Goal: Answer question/provide support

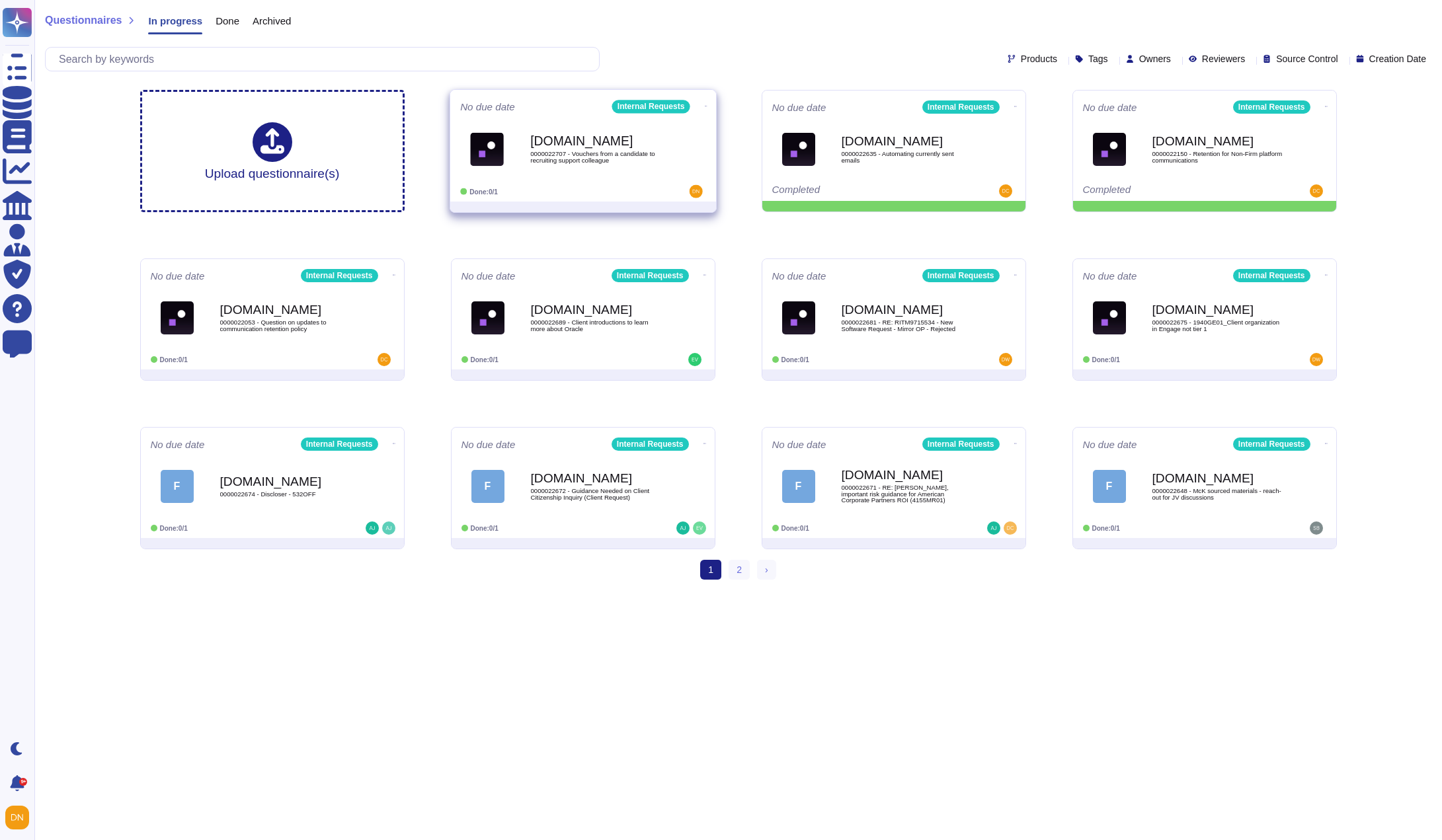
click at [536, 146] on b "[DOMAIN_NAME]" at bounding box center [597, 141] width 134 height 13
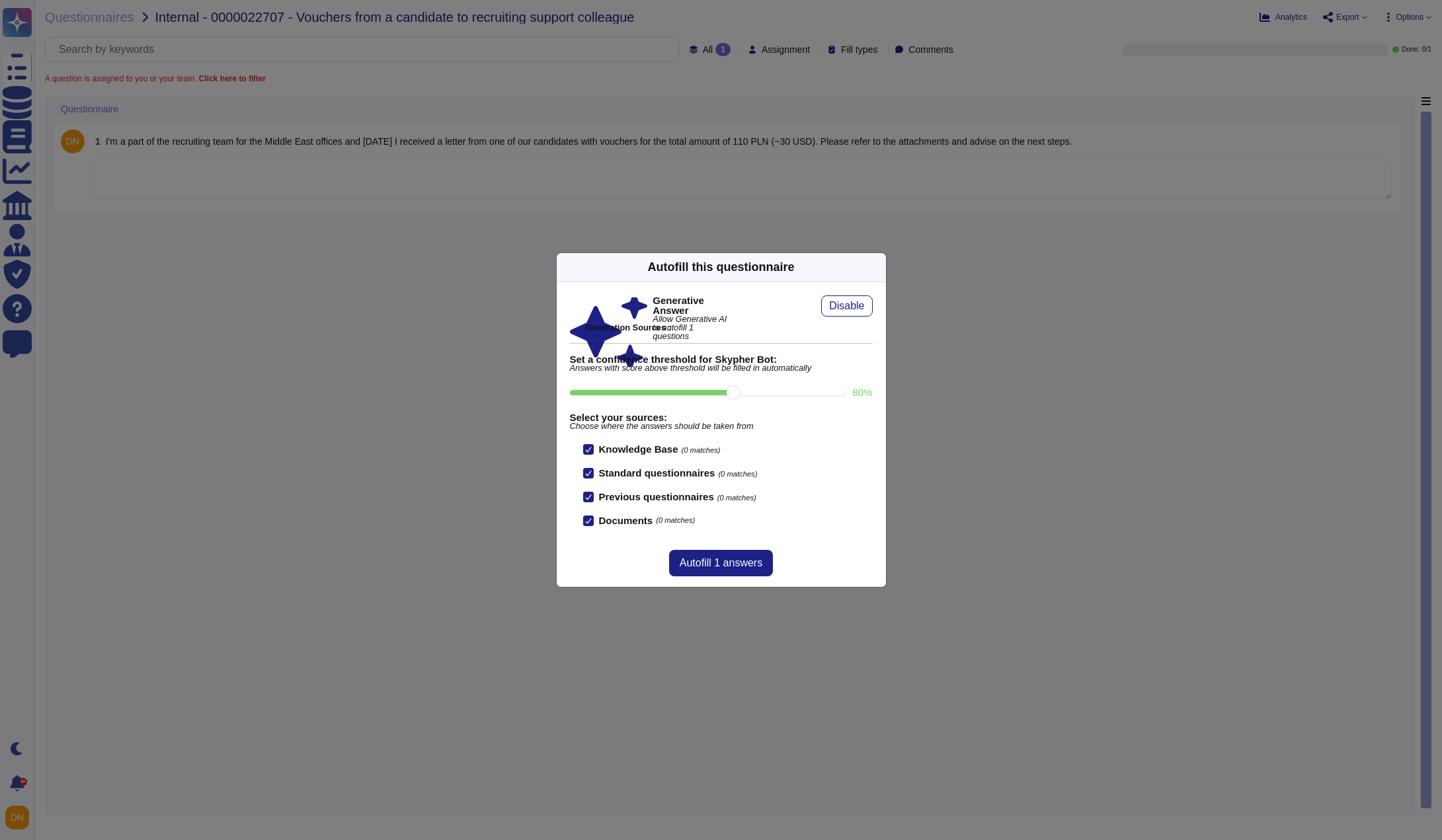
click at [878, 267] on icon at bounding box center [878, 267] width 0 height 0
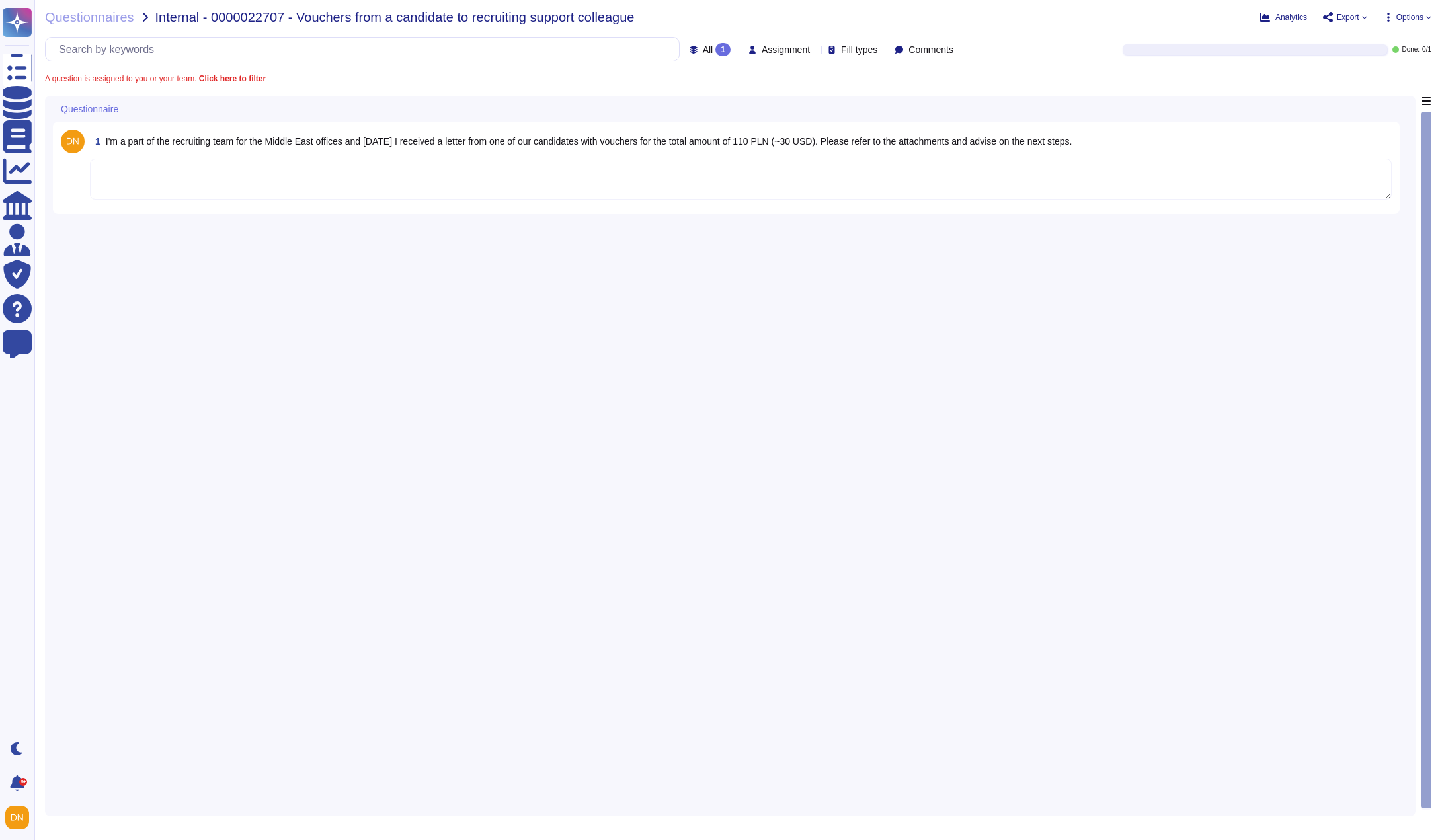
click at [865, 204] on div "1 I'm a part of the recruiting team for the Middle East offices and yesterday I…" at bounding box center [726, 168] width 1331 height 77
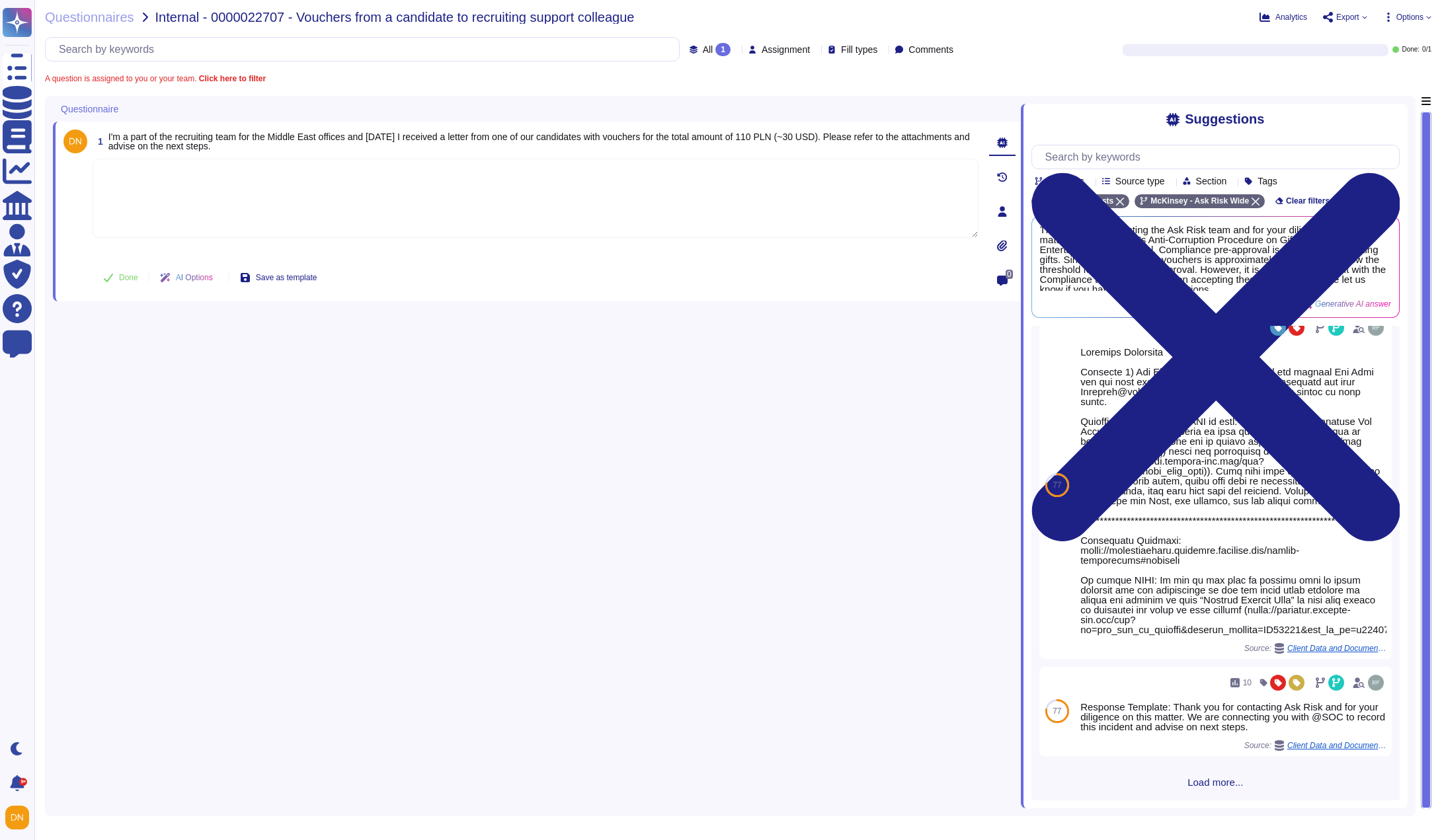
scroll to position [533, 0]
click at [1218, 783] on span "Load more..." at bounding box center [1216, 782] width 368 height 10
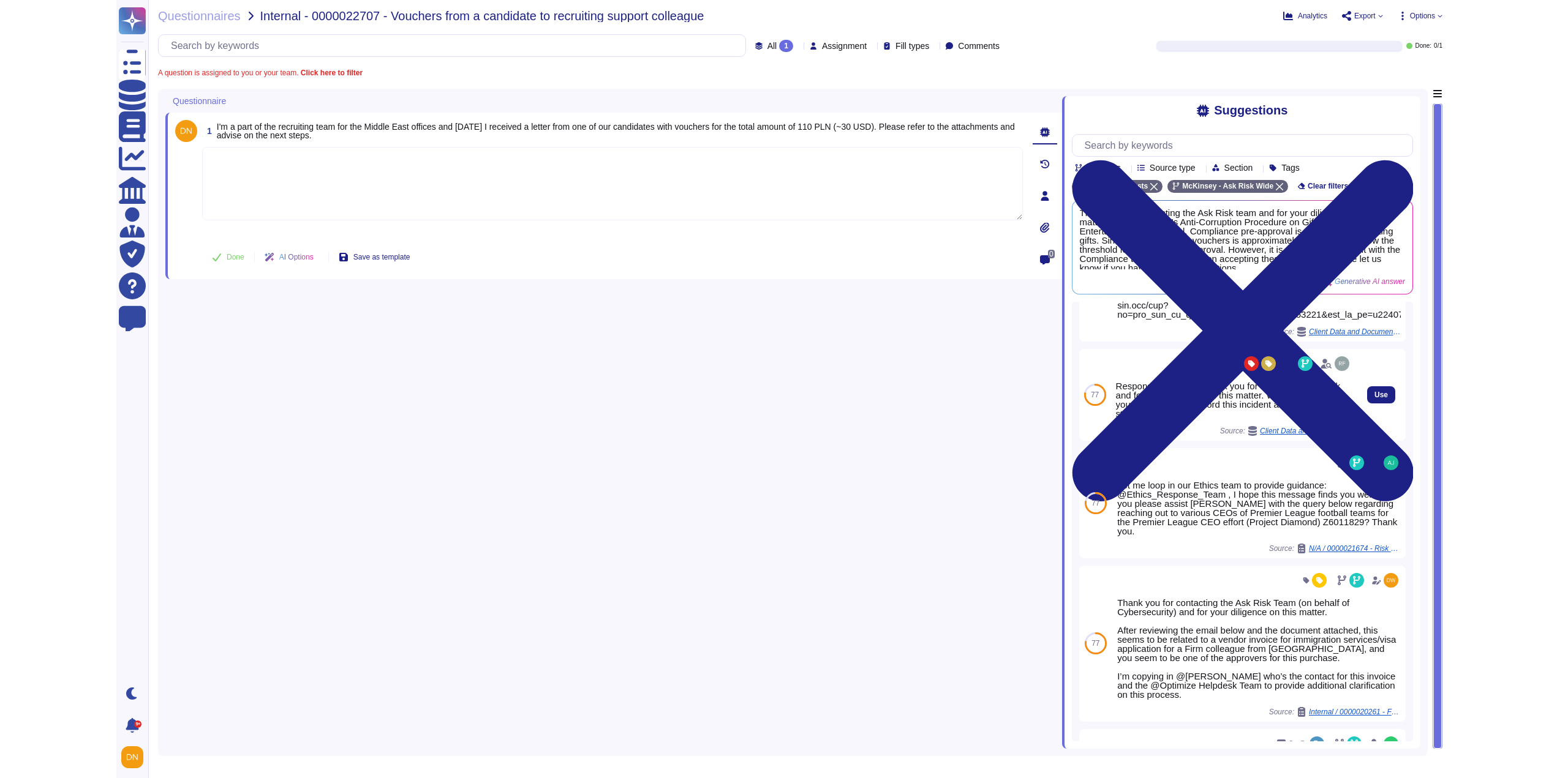
scroll to position [748, 0]
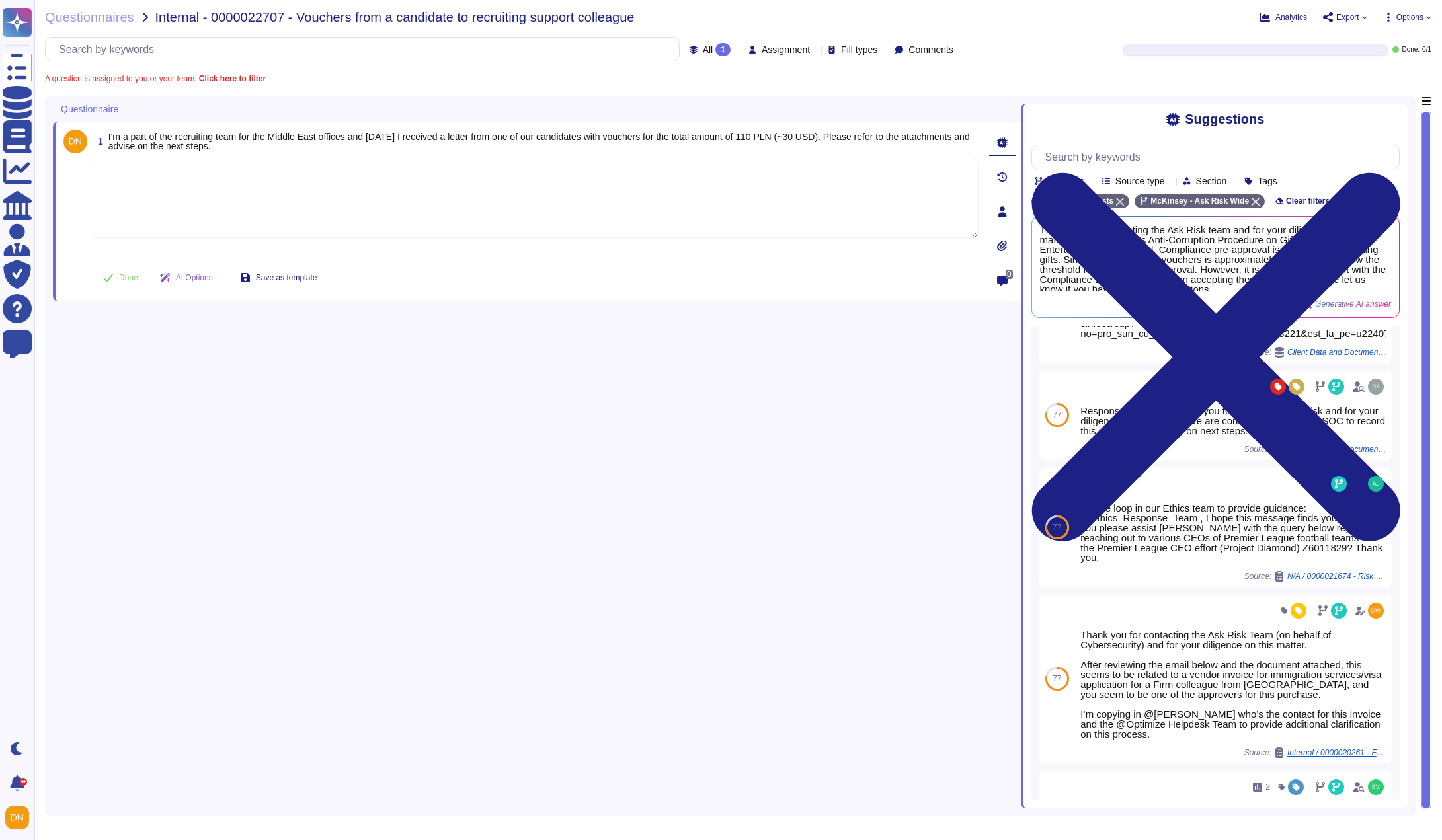
click at [470, 200] on textarea at bounding box center [535, 198] width 886 height 80
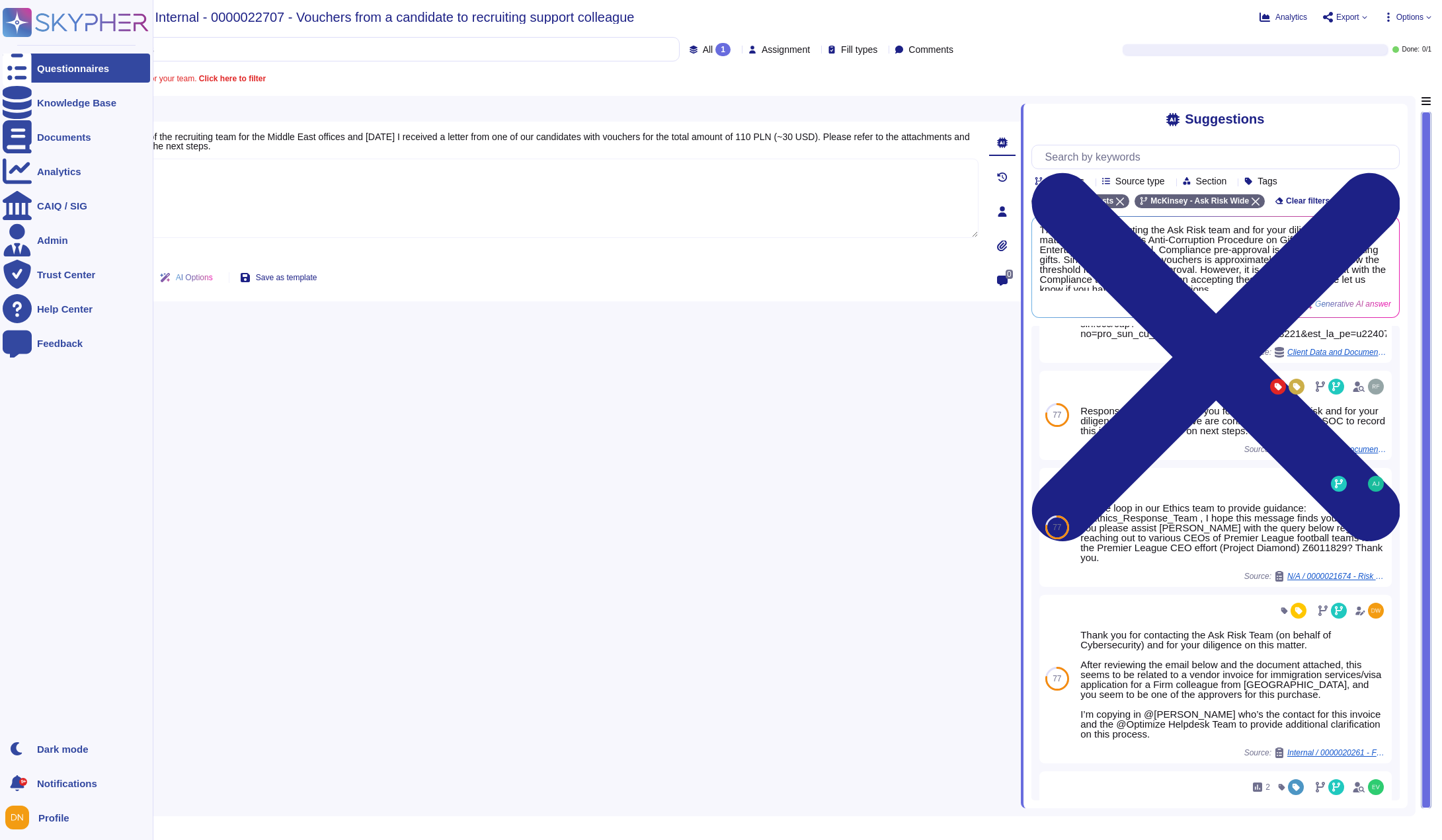
click at [27, 65] on div at bounding box center [17, 68] width 29 height 29
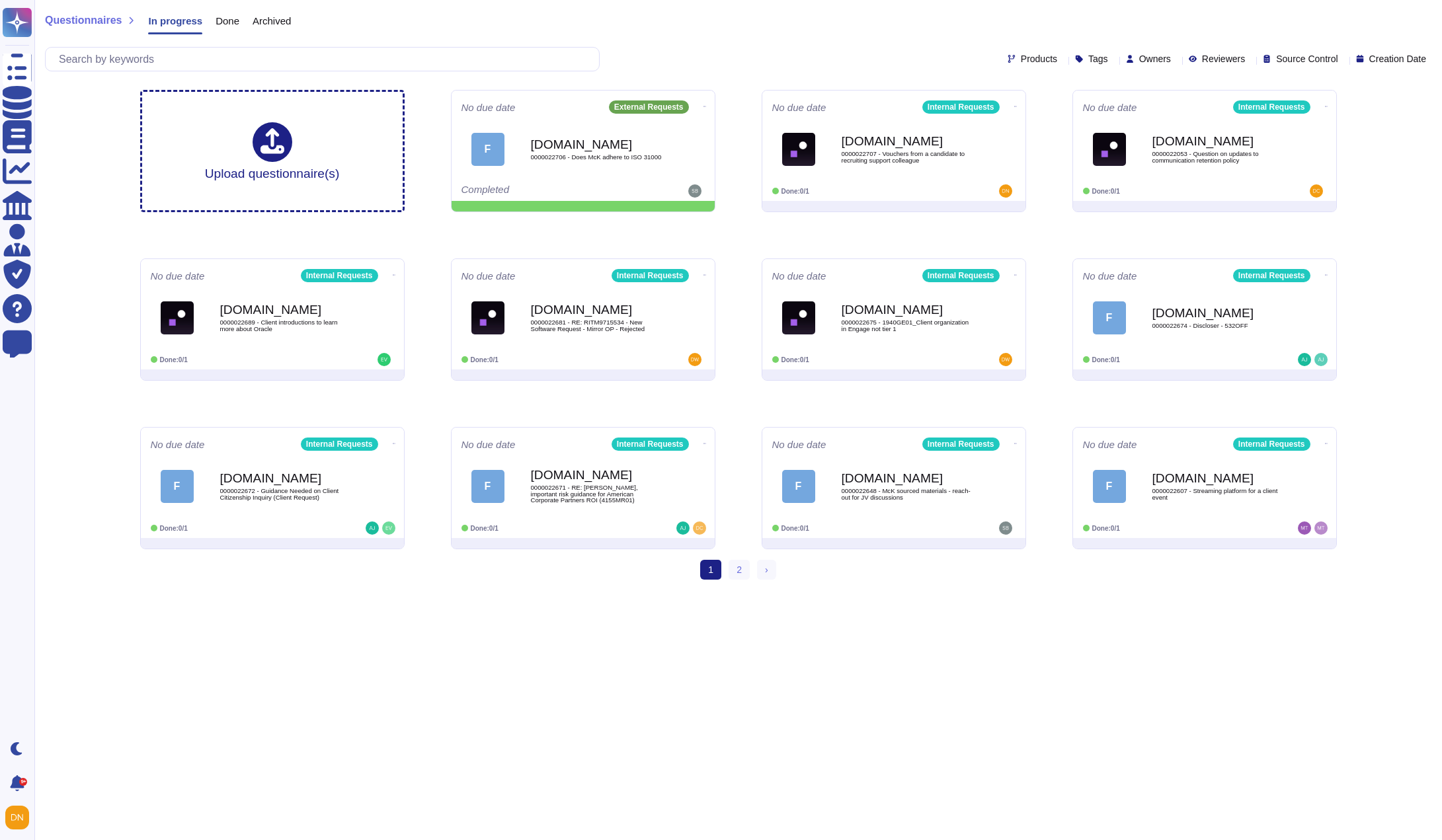
click at [229, 17] on span "Done" at bounding box center [227, 21] width 24 height 10
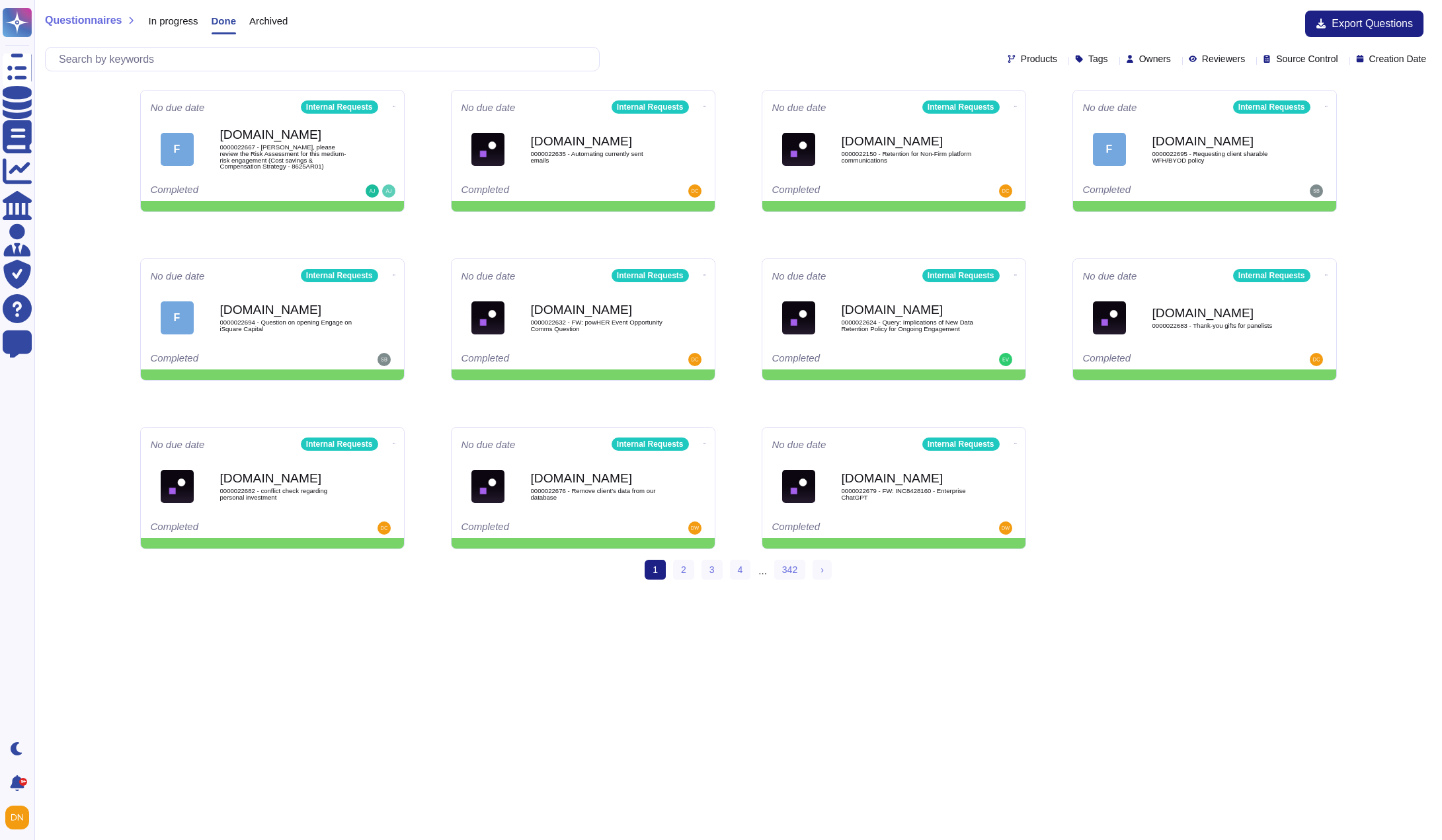
click at [1075, 59] on div "Tags" at bounding box center [1094, 59] width 38 height 10
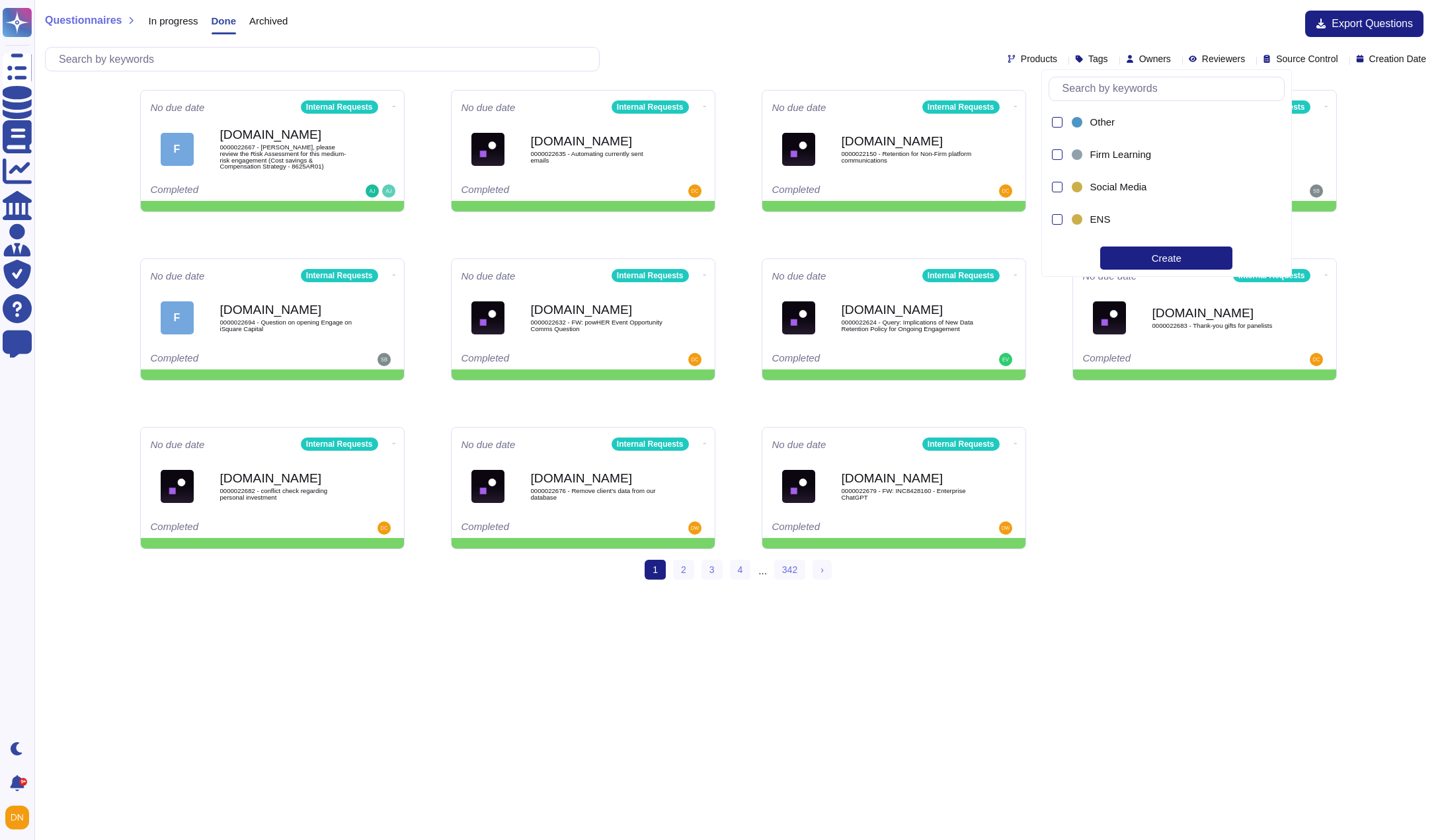
click at [1078, 94] on input "text" at bounding box center [1170, 89] width 228 height 23
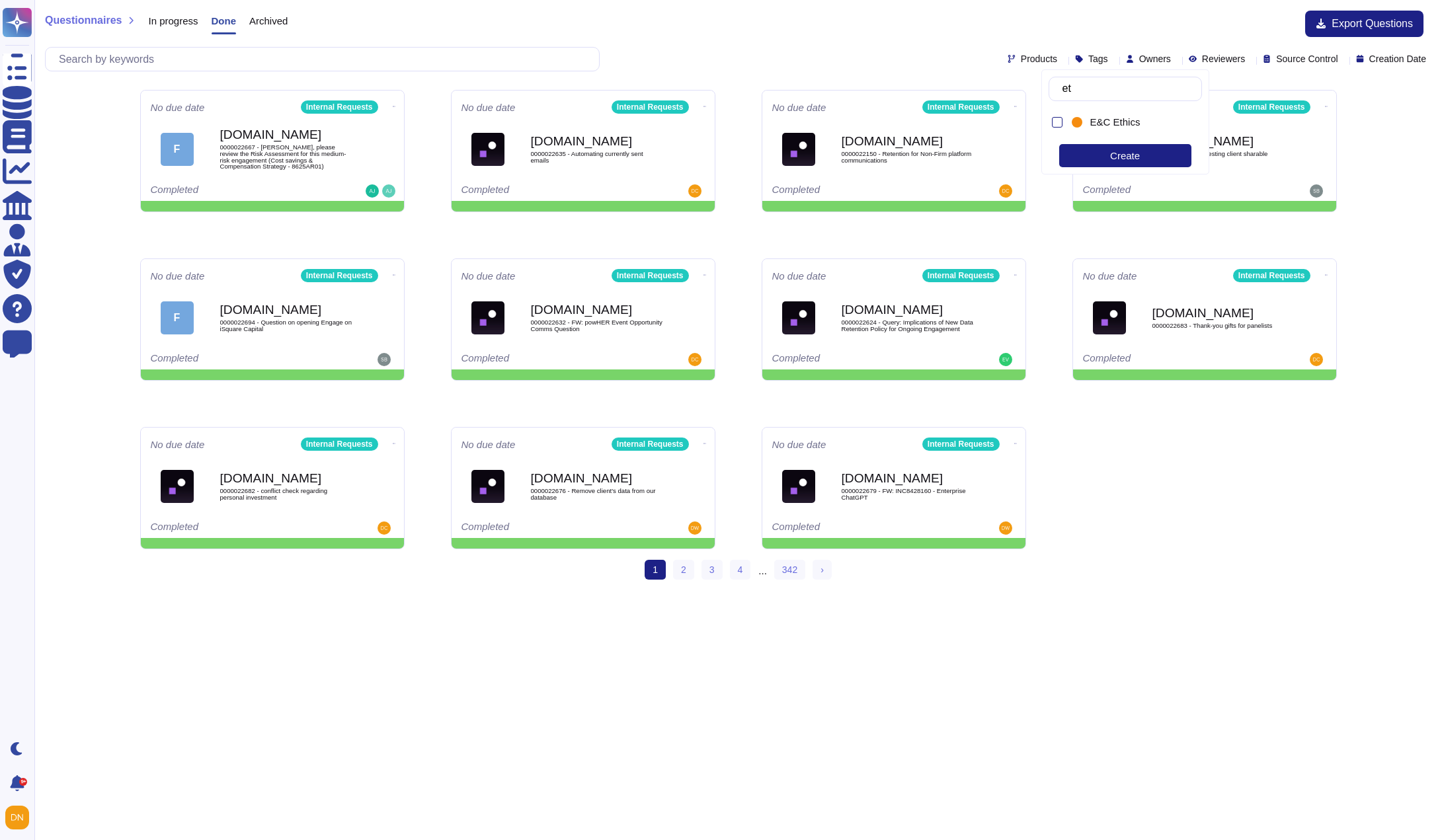
type input "eth"
click at [1055, 126] on div at bounding box center [1057, 122] width 10 height 10
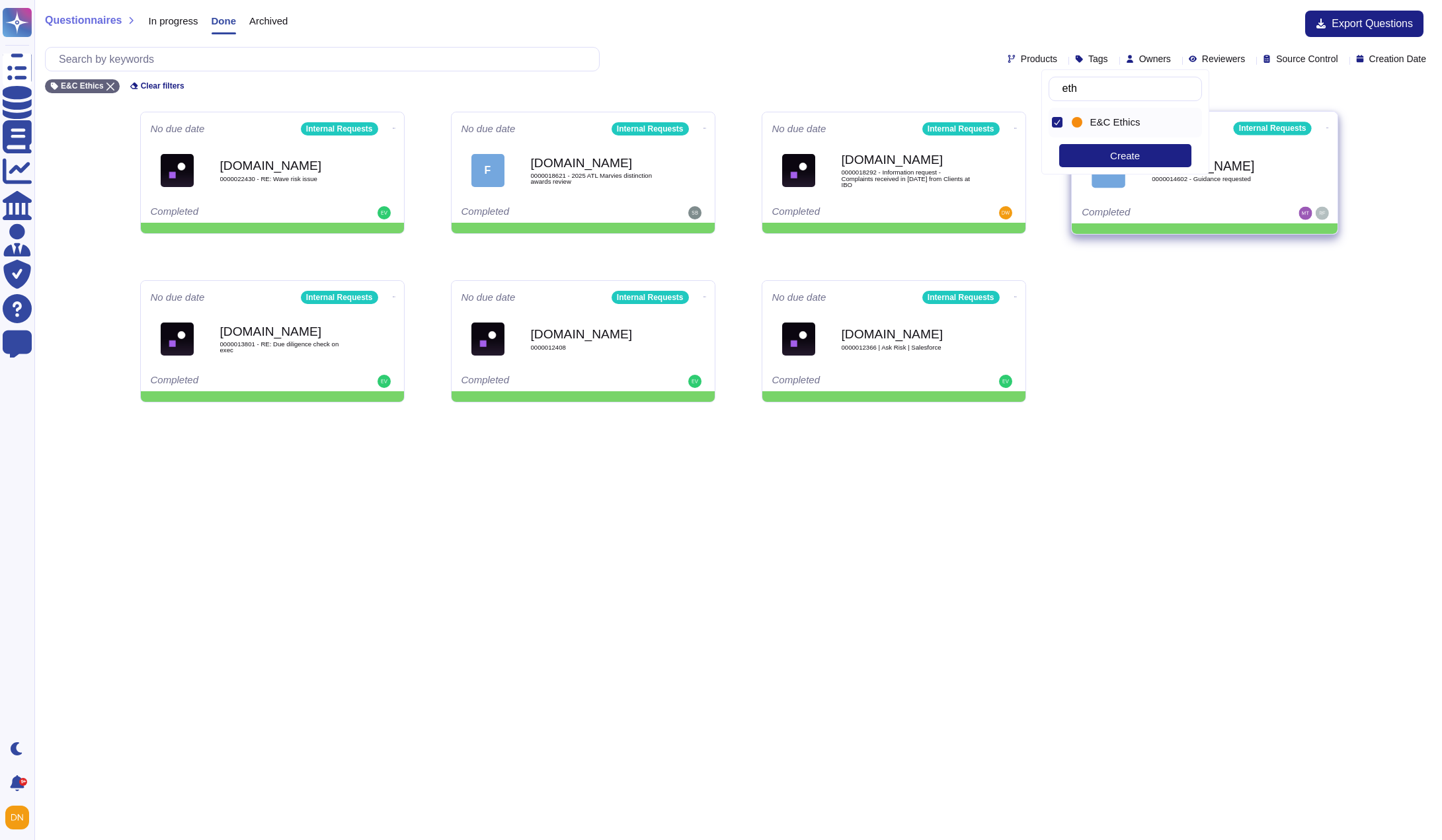
click at [1231, 194] on div "Force.com 0000014602 - Guidance requested" at bounding box center [1218, 171] width 134 height 54
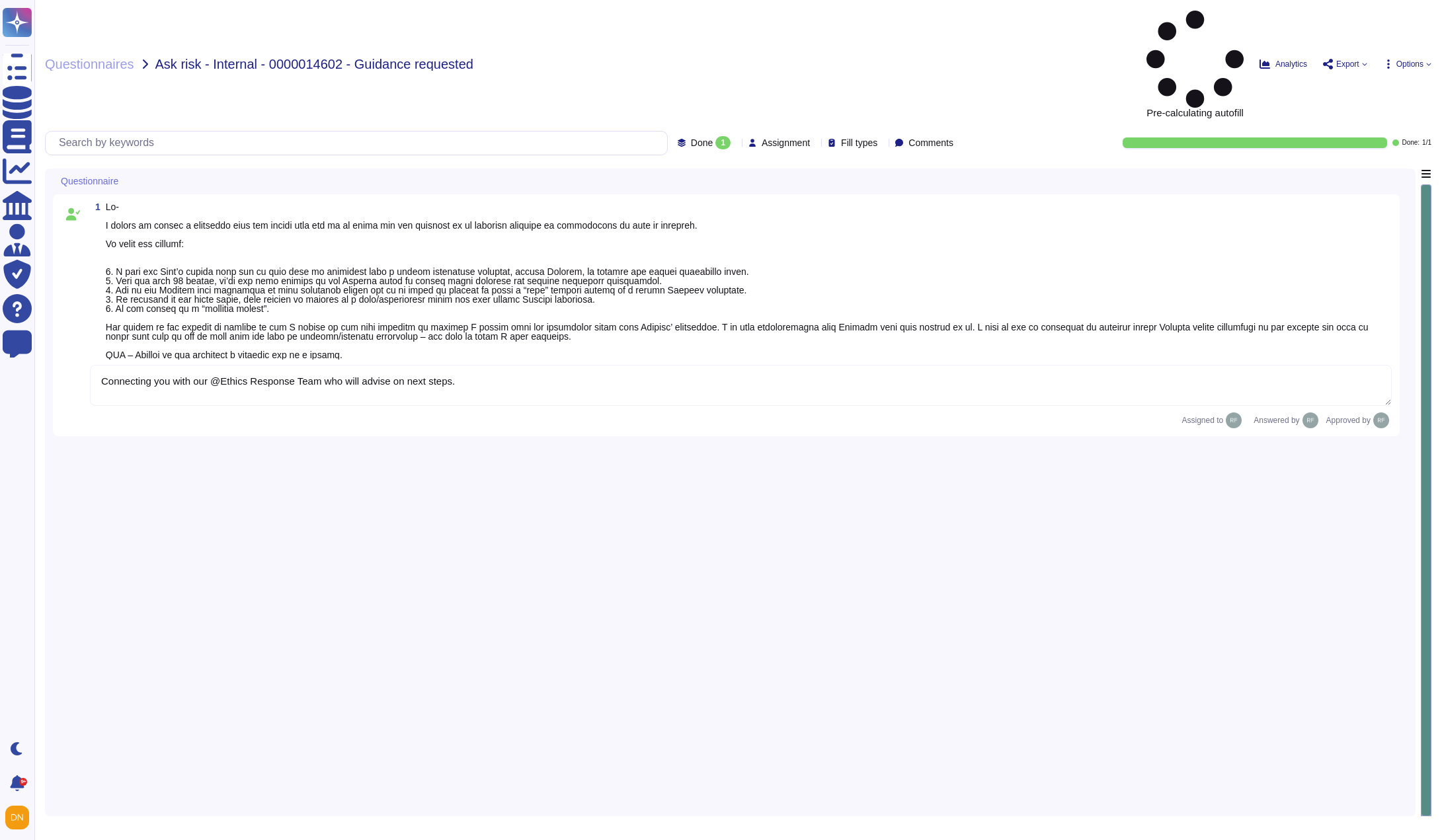
type textarea "Connecting you with our @Ethics Response Team who will advise on next steps."
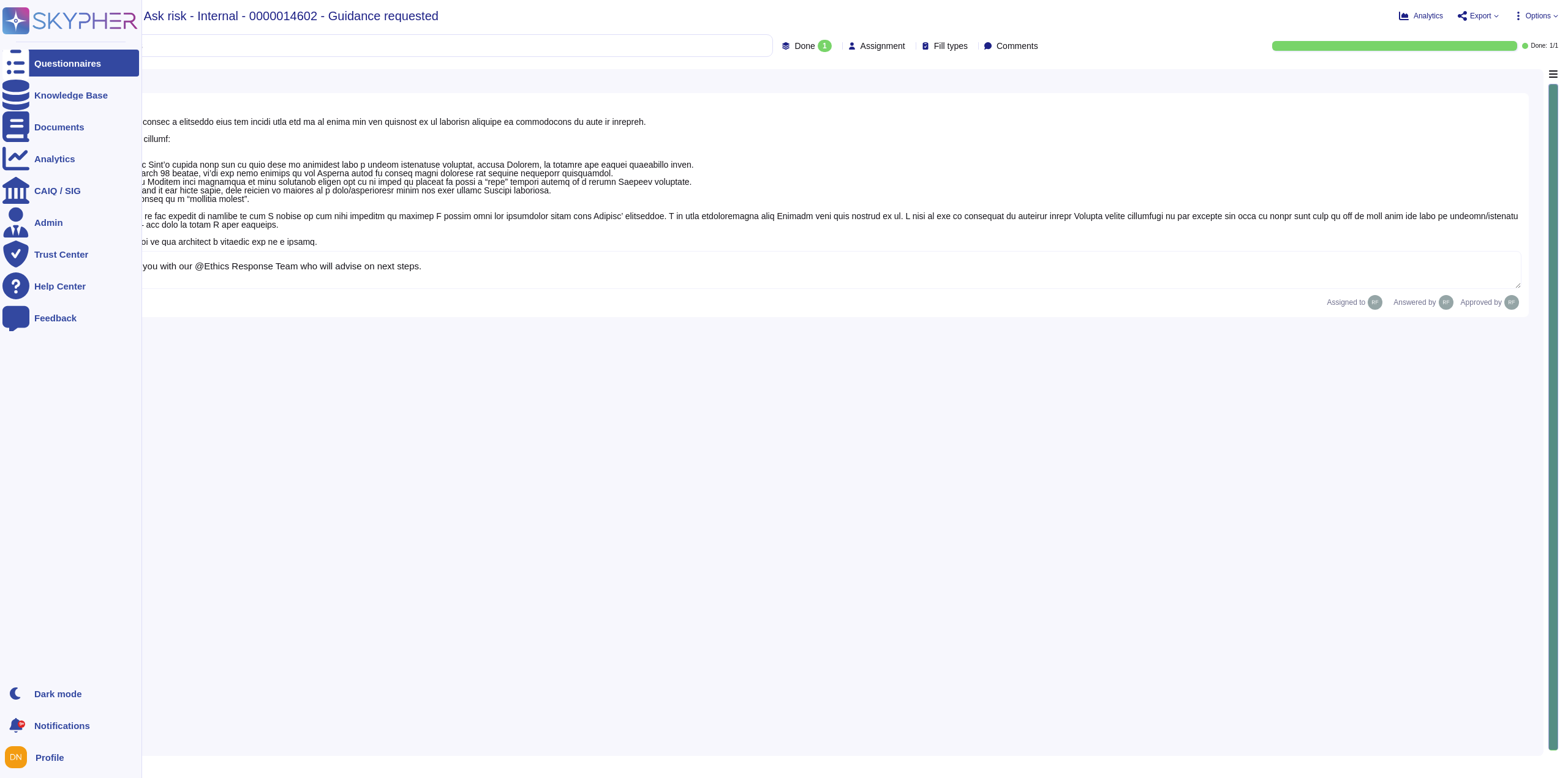
click at [17, 61] on icon at bounding box center [16, 63] width 27 height 36
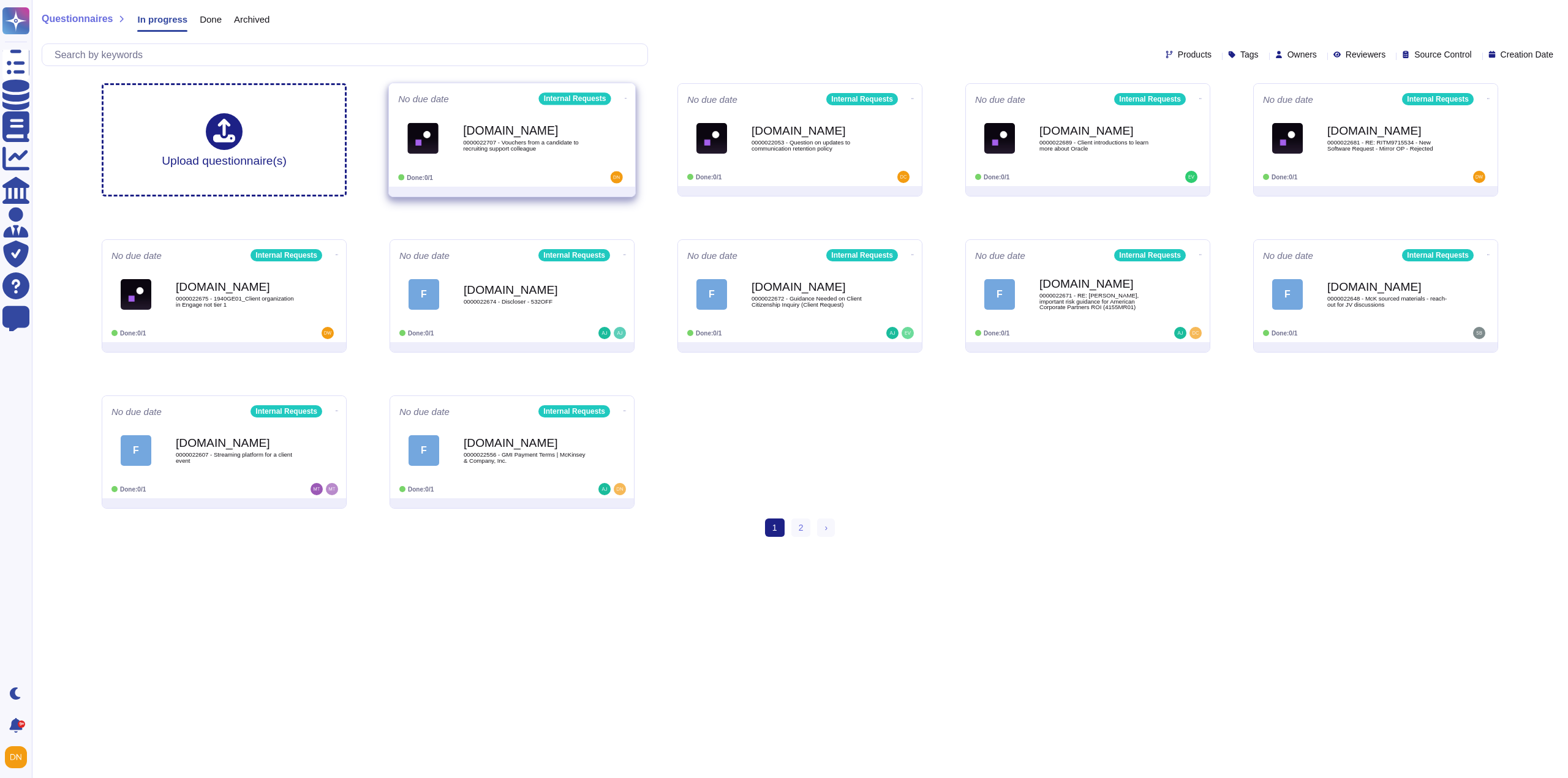
click at [529, 170] on div "No due date Internal Requests Force.com 0000022707 - Vouchers from a candidate …" at bounding box center [512, 135] width 246 height 104
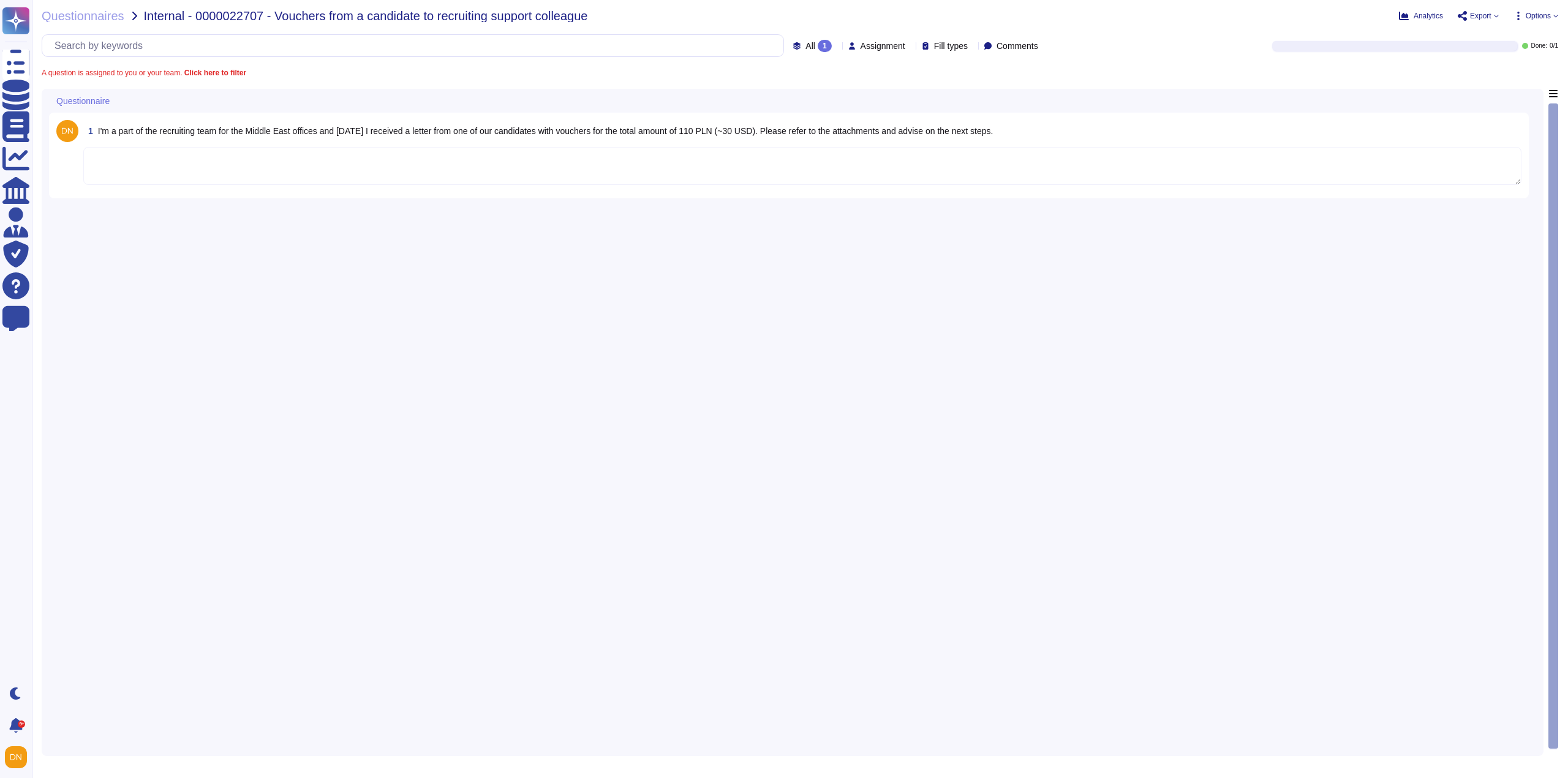
click at [412, 161] on textarea at bounding box center [802, 166] width 1438 height 38
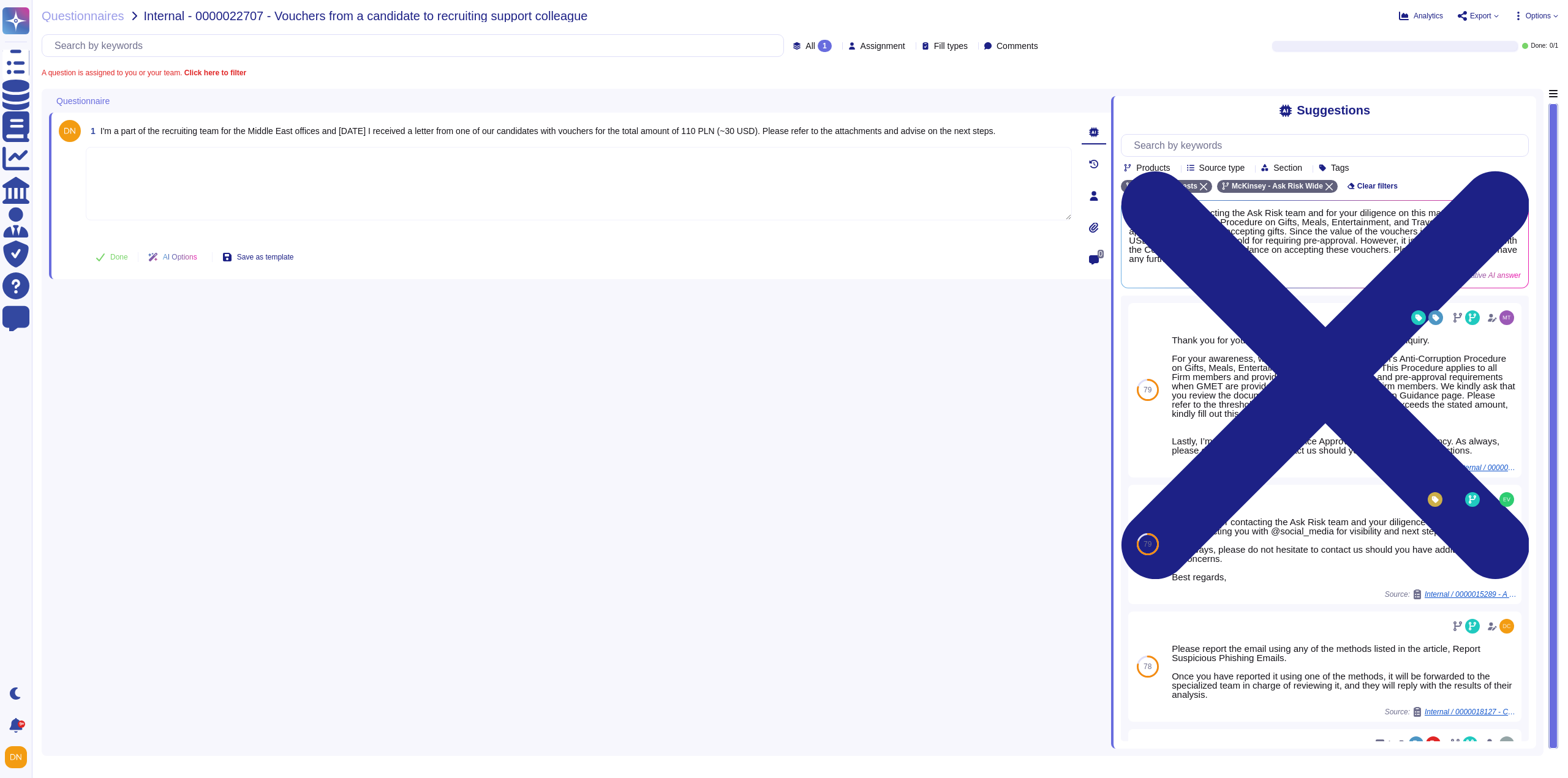
click at [323, 199] on textarea at bounding box center [578, 184] width 986 height 74
click at [345, 194] on textarea at bounding box center [578, 184] width 986 height 74
paste textarea "For our awareness, I am sharing with you Anti-Corruption Procedure on Gifts, Me…"
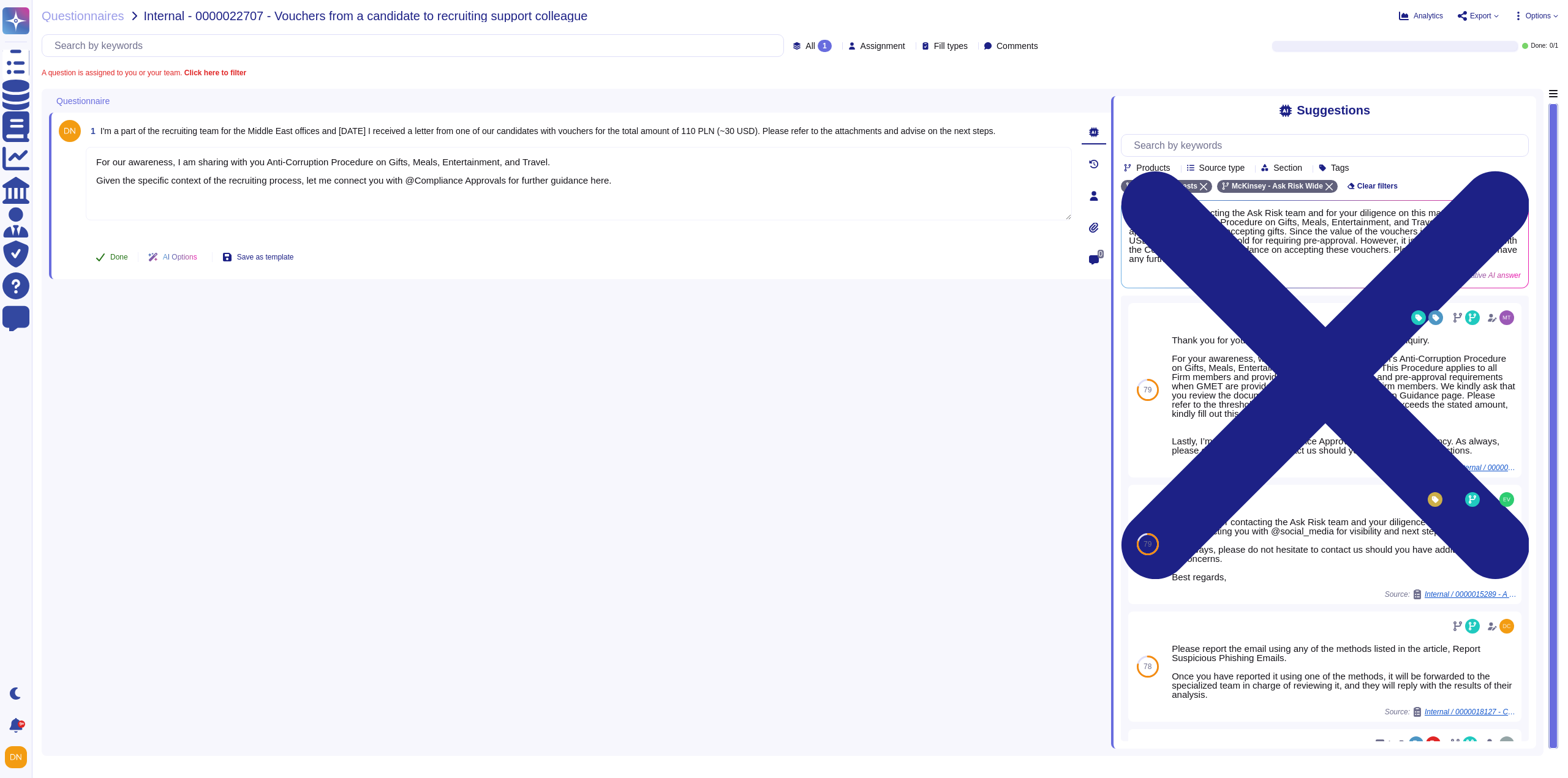
type textarea "For our awareness, I am sharing with you Anti-Corruption Procedure on Gifts, Me…"
click at [118, 259] on span "Done" at bounding box center [119, 257] width 17 height 7
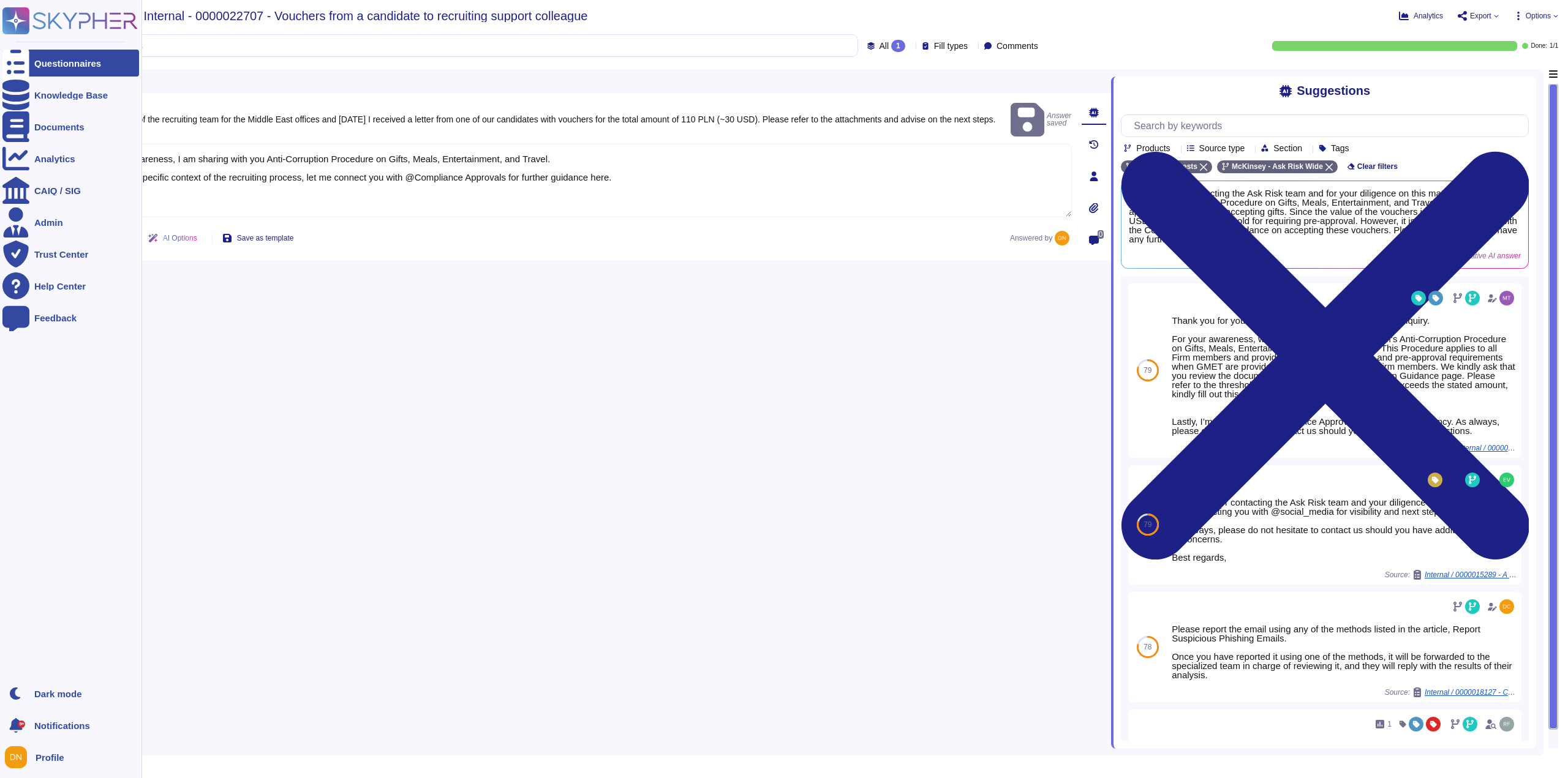
click at [49, 62] on div "Questionnaires" at bounding box center [67, 63] width 67 height 9
